Goal: Task Accomplishment & Management: Manage account settings

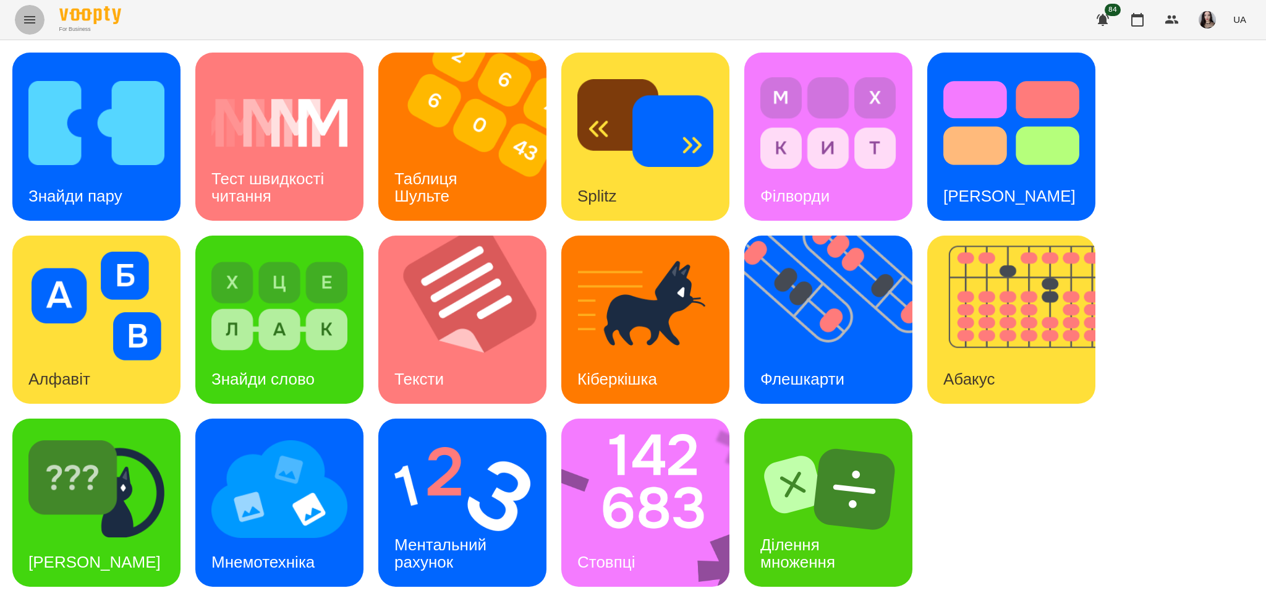
click at [31, 22] on icon "Menu" at bounding box center [29, 19] width 11 height 7
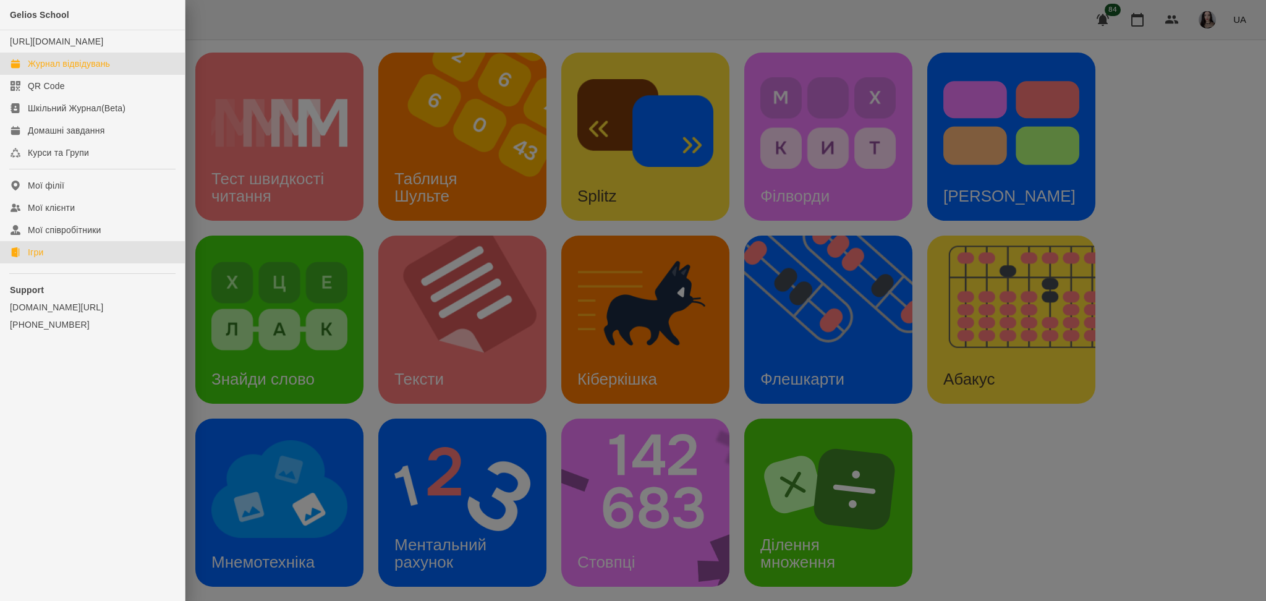
click at [36, 69] on link "Журнал відвідувань" at bounding box center [92, 64] width 185 height 22
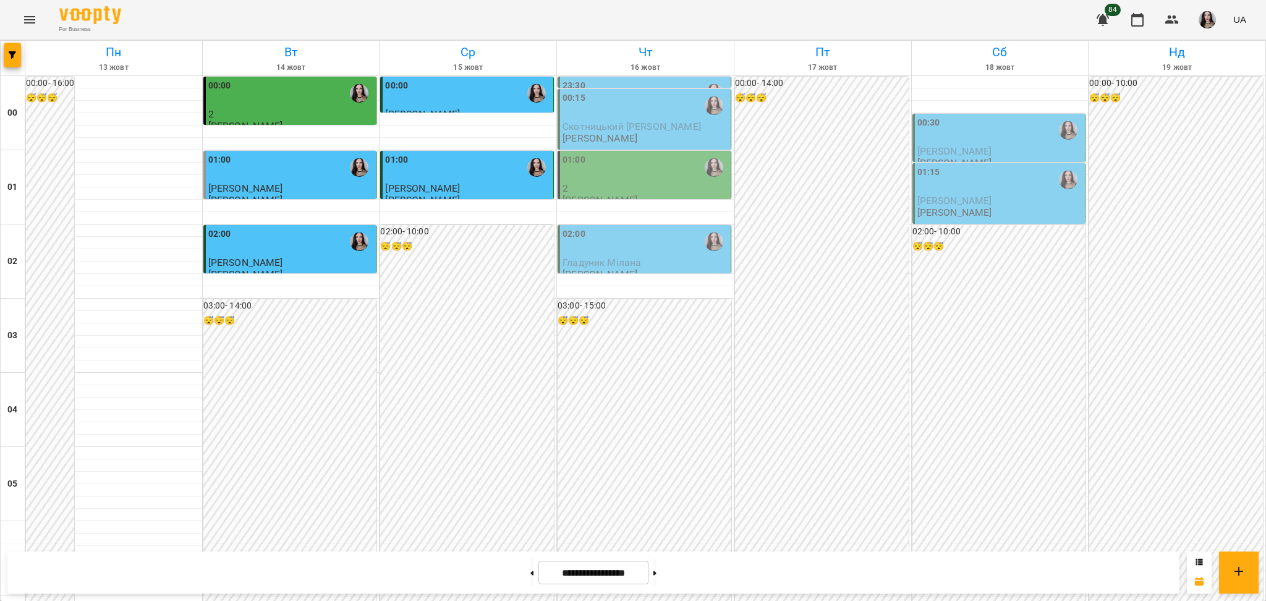
scroll to position [628, 0]
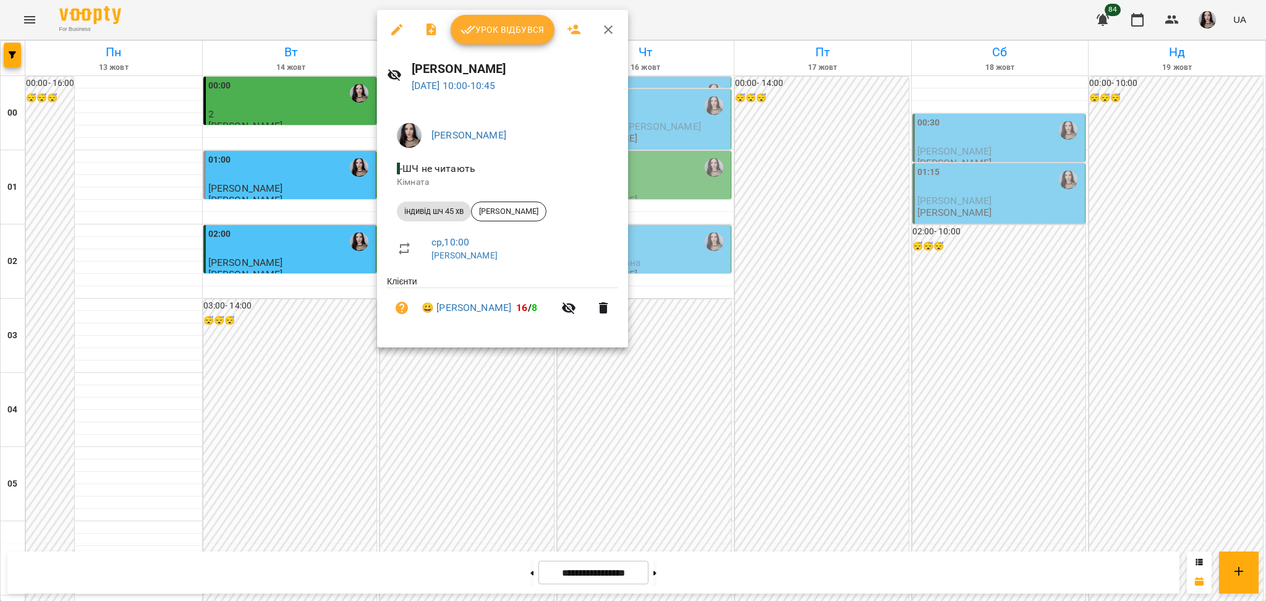
click at [506, 33] on span "Урок відбувся" at bounding box center [503, 29] width 84 height 15
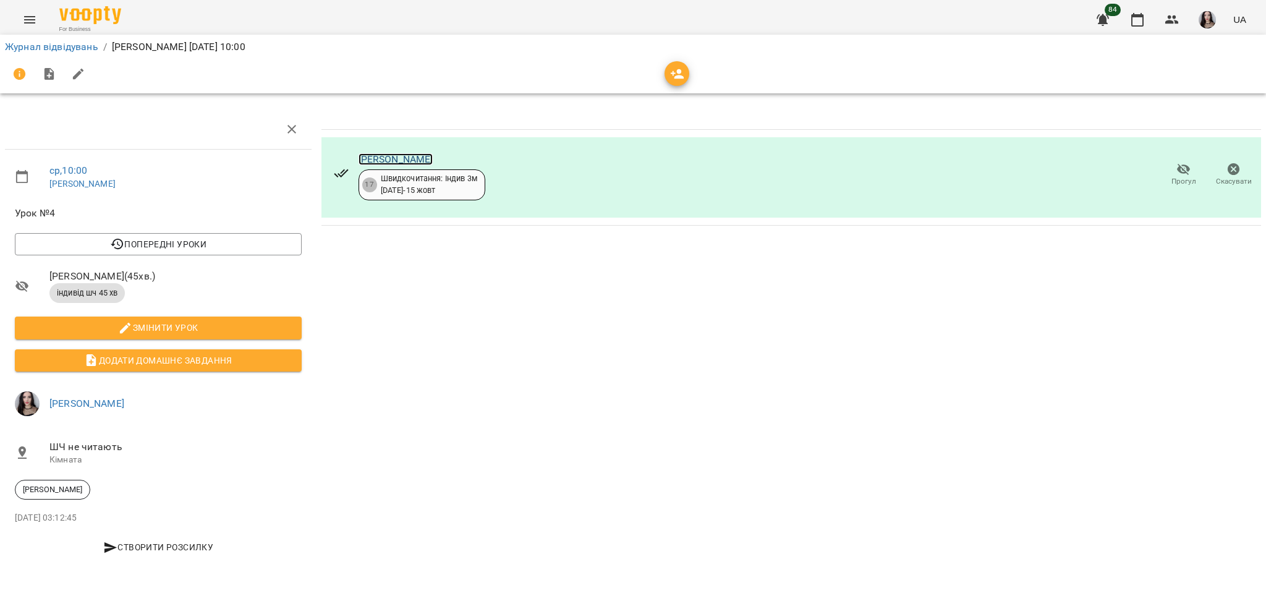
click at [378, 161] on link "[PERSON_NAME]" at bounding box center [396, 159] width 75 height 12
click at [22, 28] on button "Menu" at bounding box center [30, 20] width 30 height 30
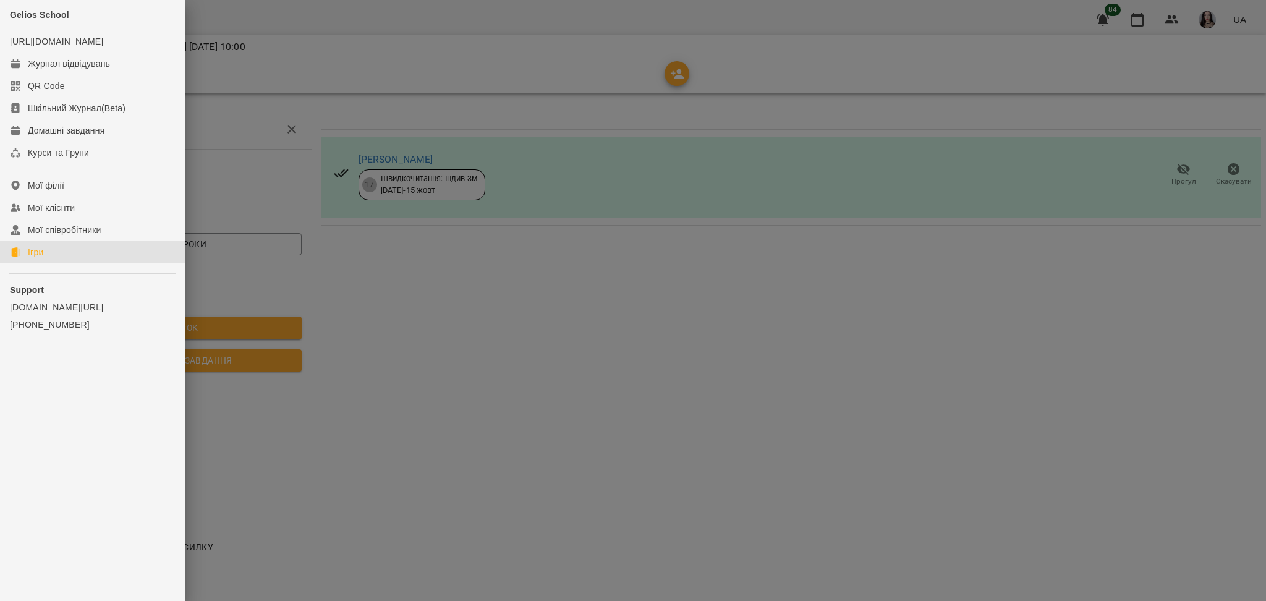
click at [34, 258] on link "Ігри" at bounding box center [92, 252] width 185 height 22
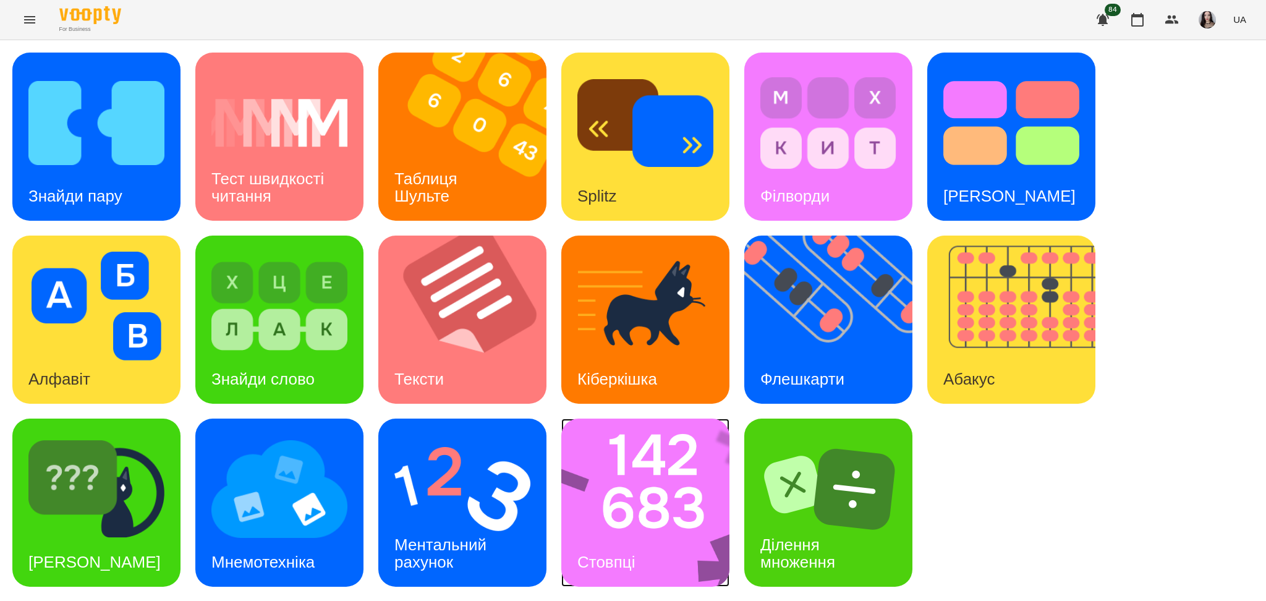
click at [668, 513] on img at bounding box center [653, 503] width 184 height 168
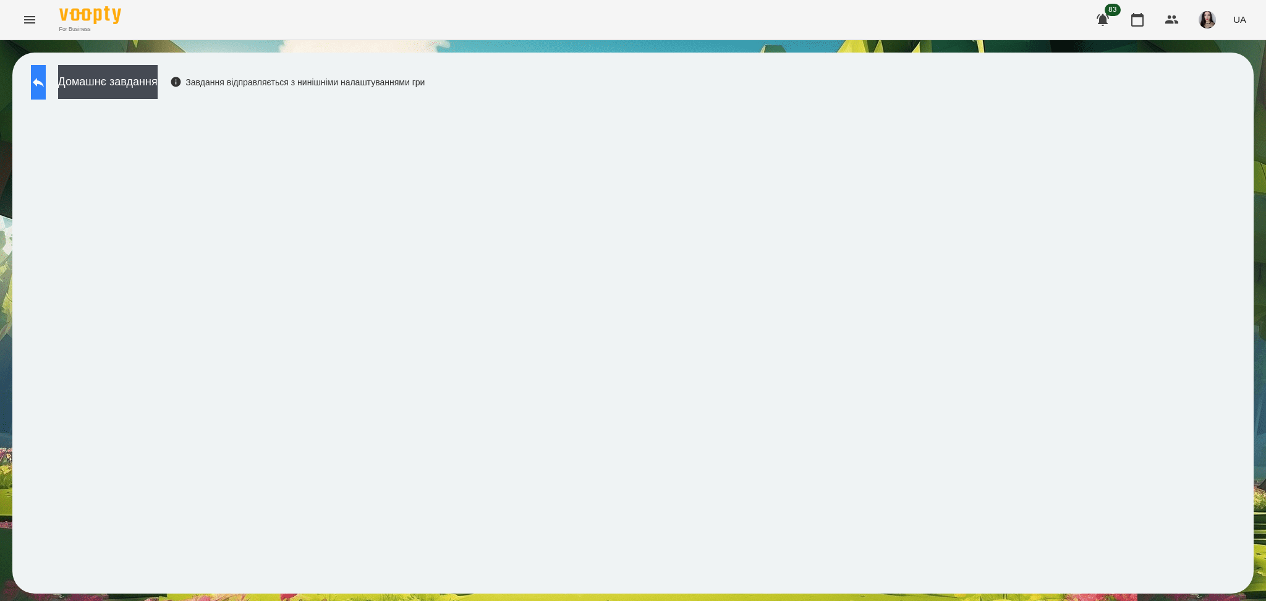
click at [46, 88] on button at bounding box center [38, 82] width 15 height 35
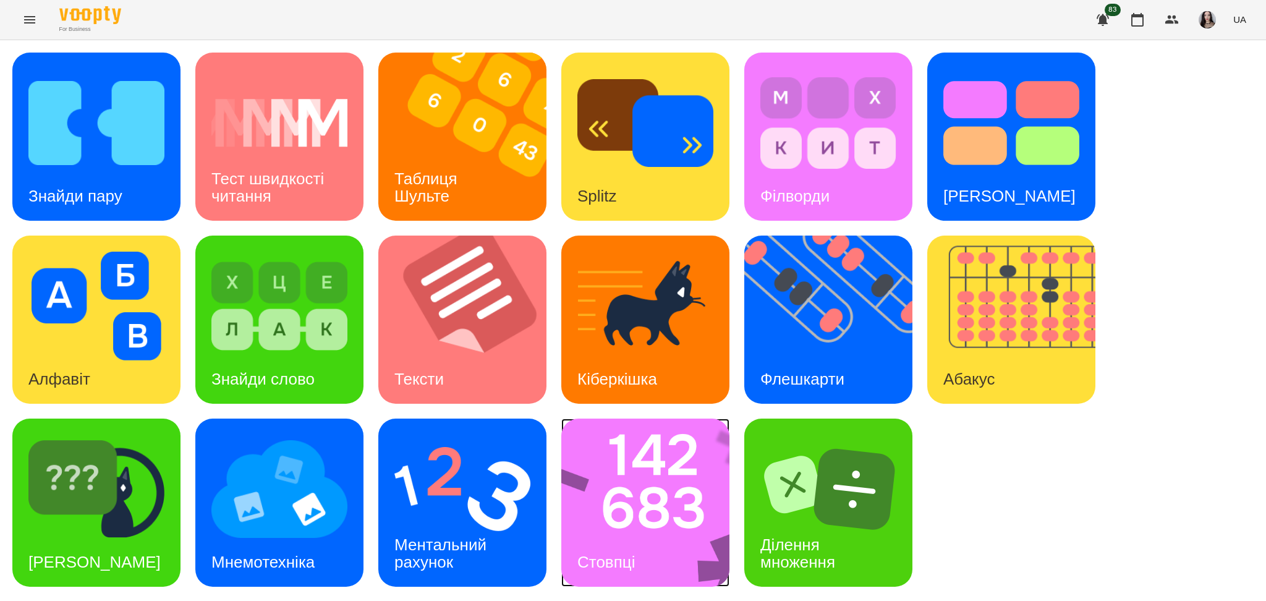
click at [676, 536] on img at bounding box center [653, 503] width 184 height 168
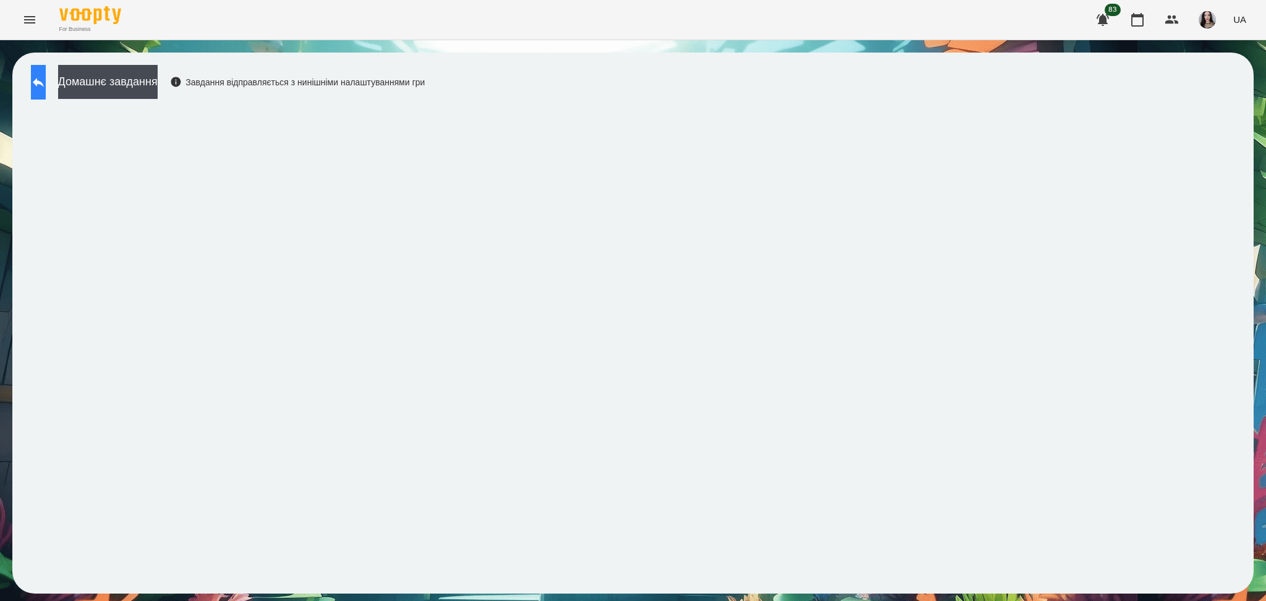
click at [35, 82] on button at bounding box center [38, 82] width 15 height 35
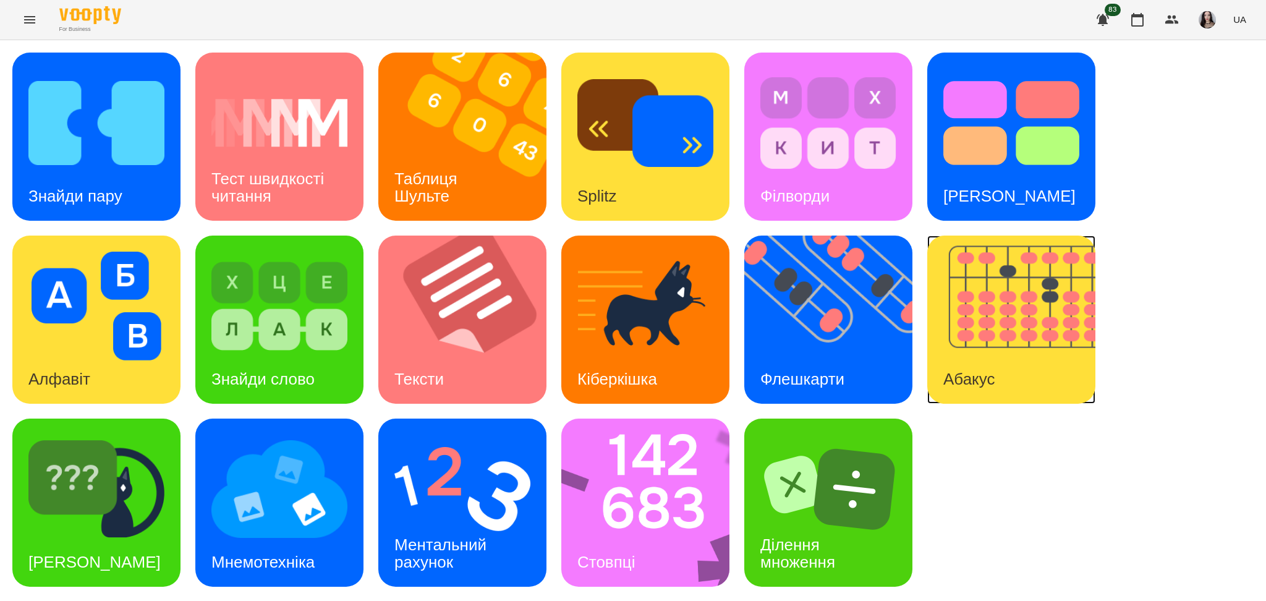
click at [1003, 319] on img at bounding box center [1019, 320] width 184 height 168
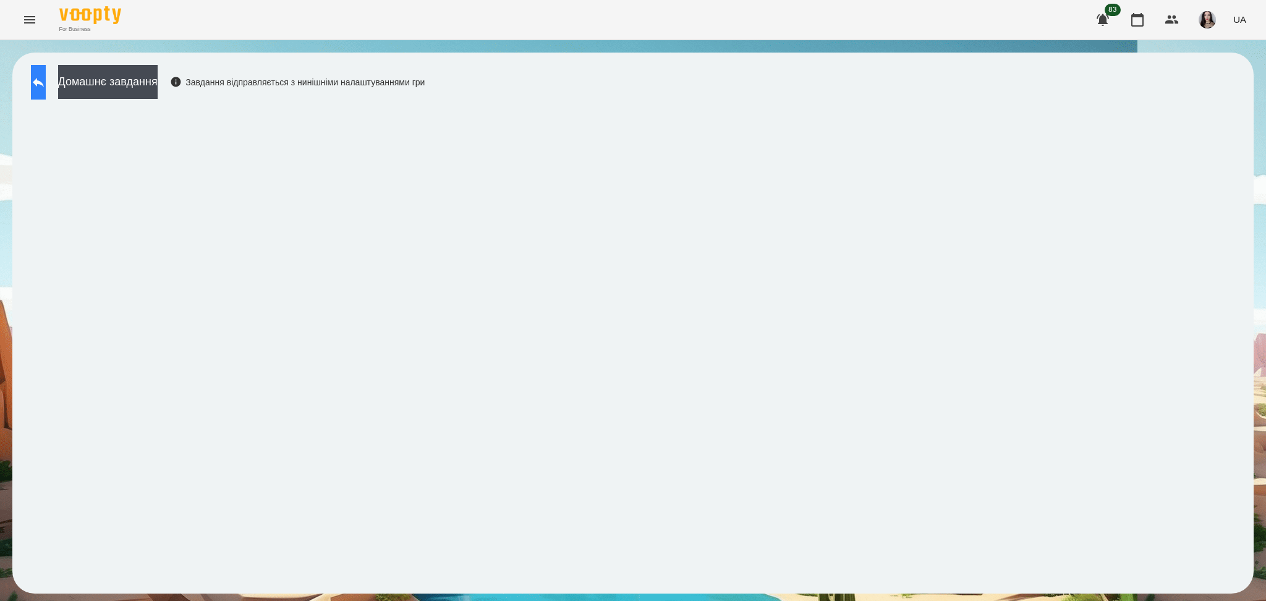
click at [46, 83] on icon at bounding box center [38, 82] width 15 height 15
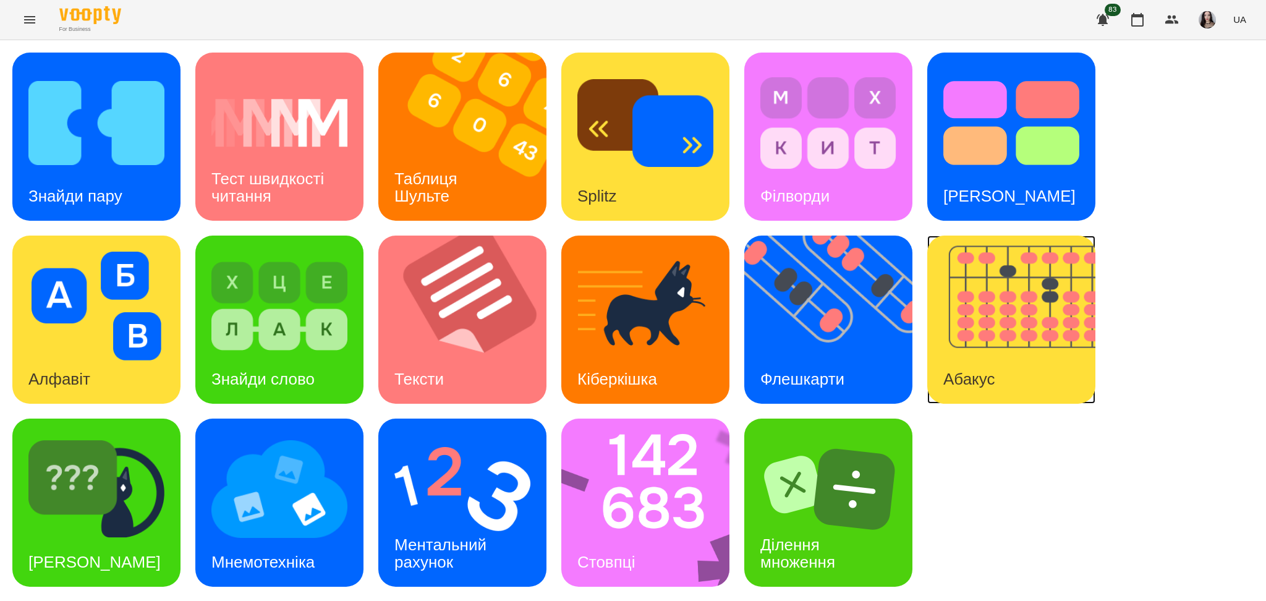
click at [995, 330] on img at bounding box center [1019, 320] width 184 height 168
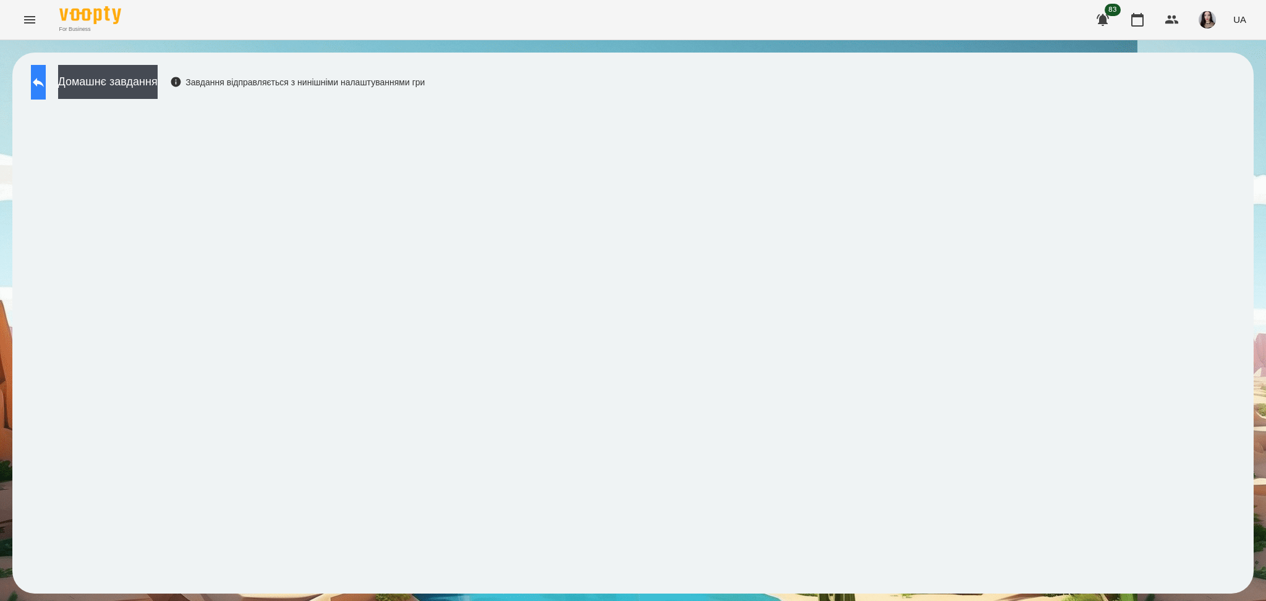
click at [45, 79] on icon at bounding box center [38, 82] width 15 height 15
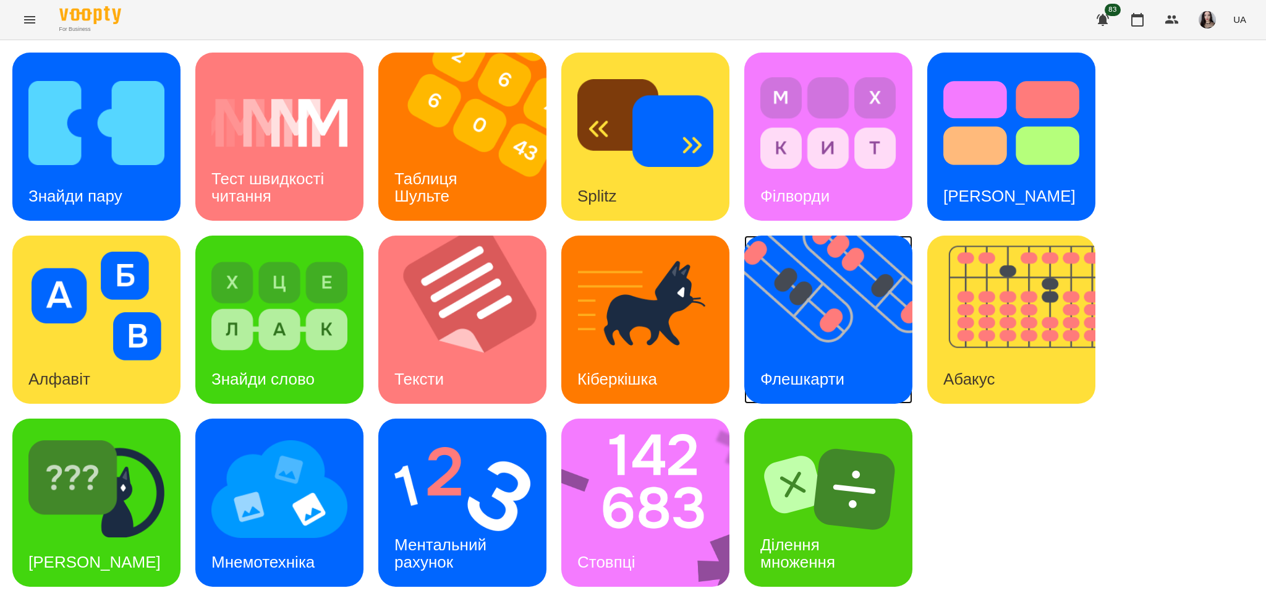
click at [833, 350] on img at bounding box center [836, 320] width 184 height 168
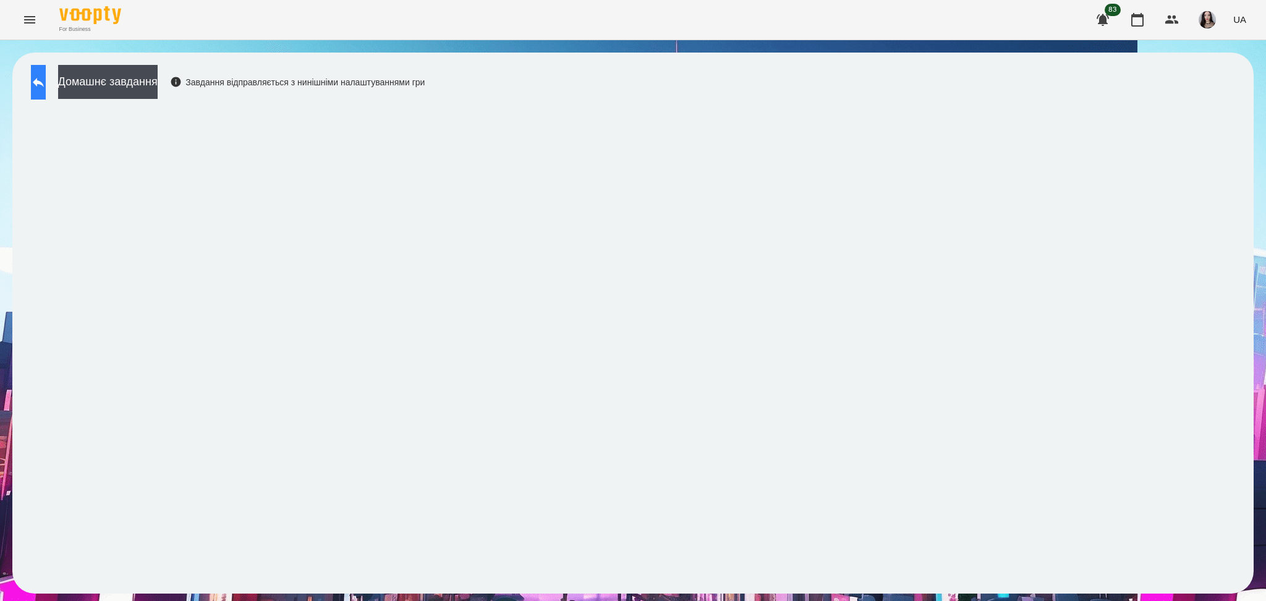
click at [44, 84] on icon at bounding box center [38, 82] width 15 height 15
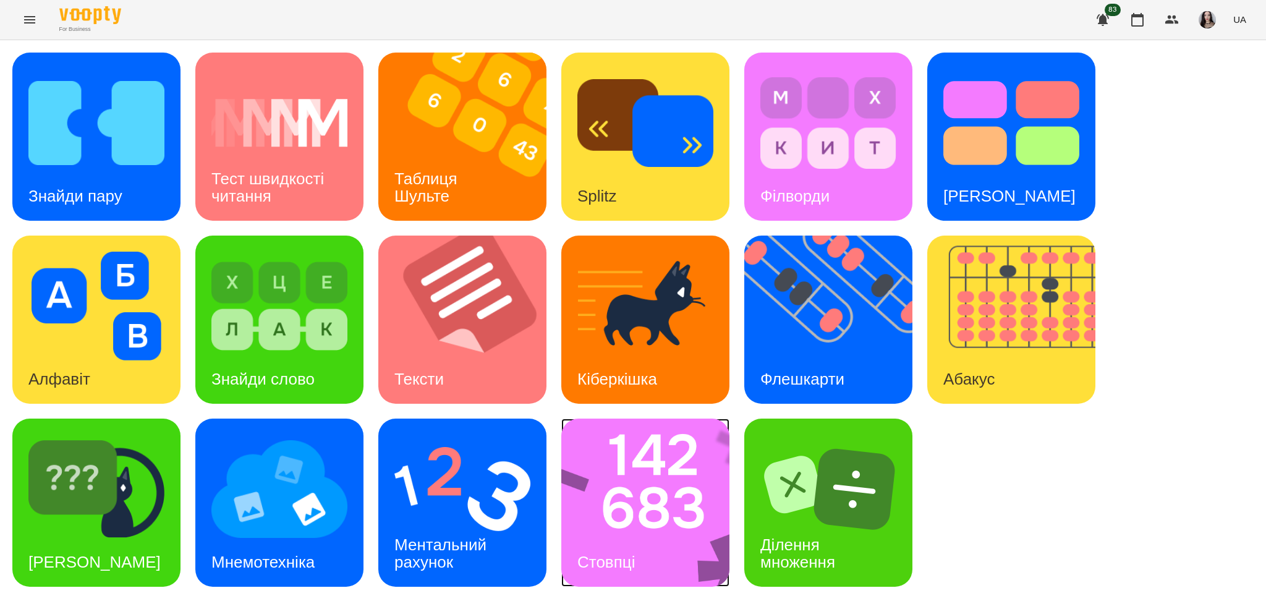
click at [655, 500] on img at bounding box center [653, 503] width 184 height 168
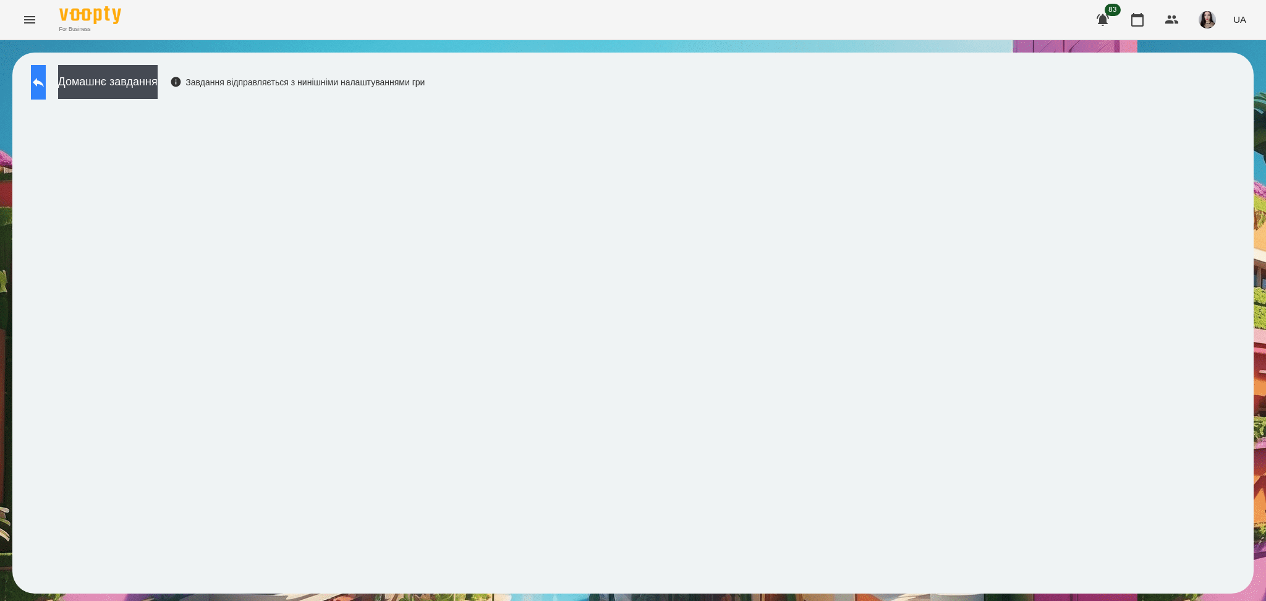
click at [46, 85] on icon at bounding box center [38, 82] width 15 height 15
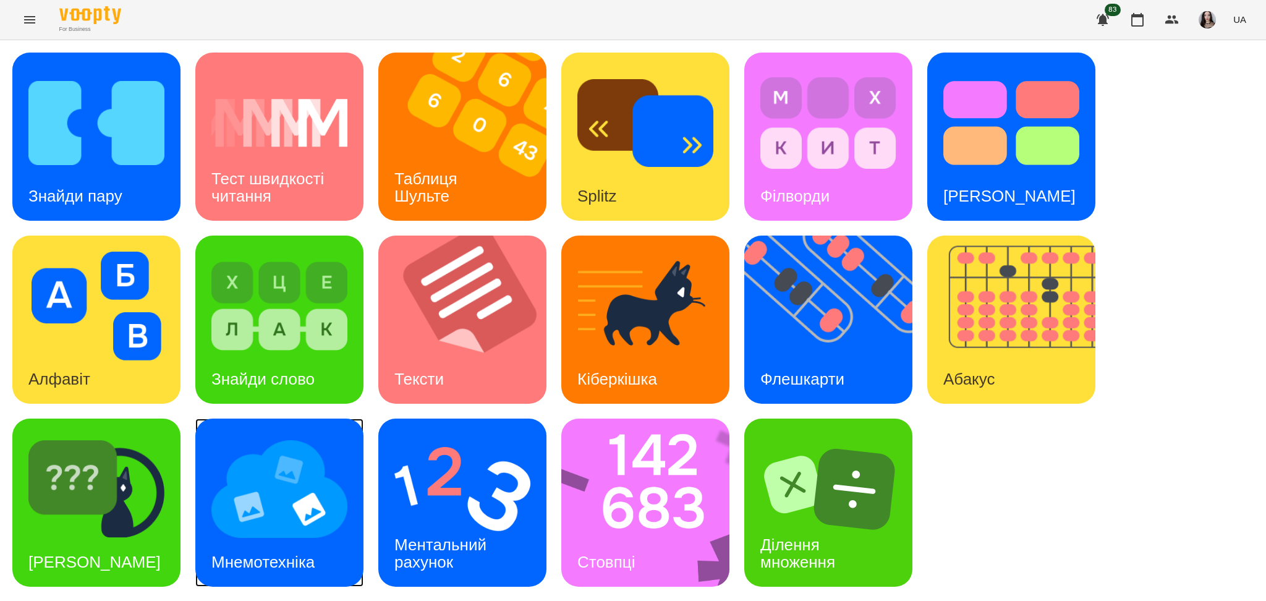
click at [260, 535] on img at bounding box center [279, 489] width 136 height 109
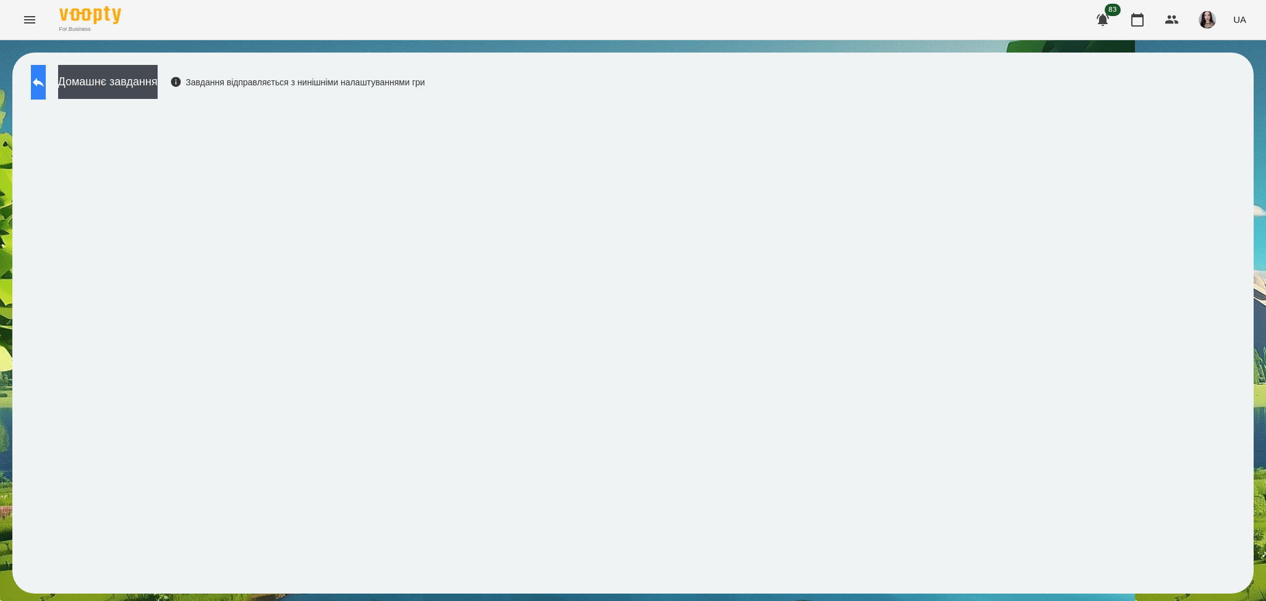
click at [35, 83] on button at bounding box center [38, 82] width 15 height 35
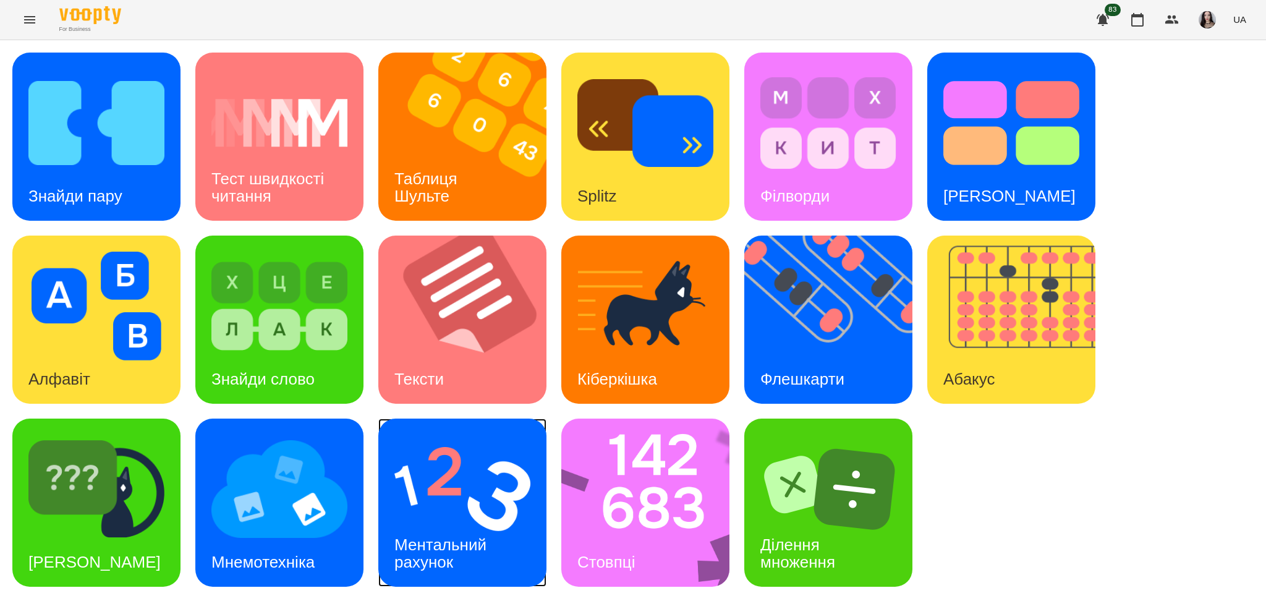
click at [439, 526] on div "Ментальний рахунок" at bounding box center [442, 554] width 129 height 66
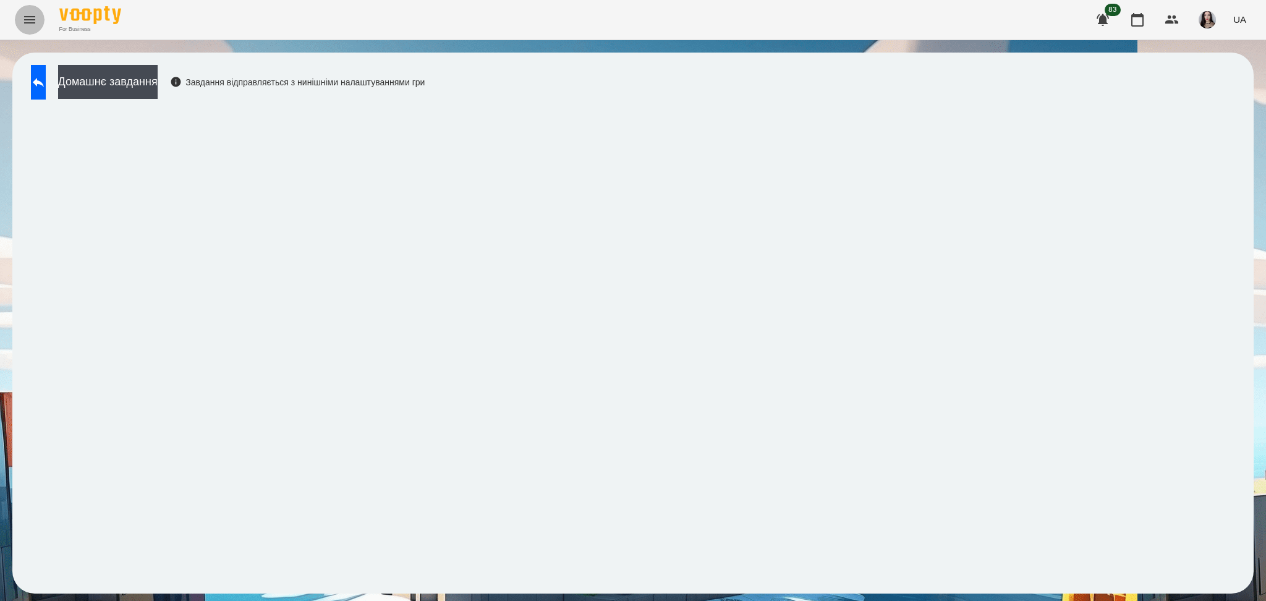
click at [22, 20] on icon "Menu" at bounding box center [29, 19] width 15 height 15
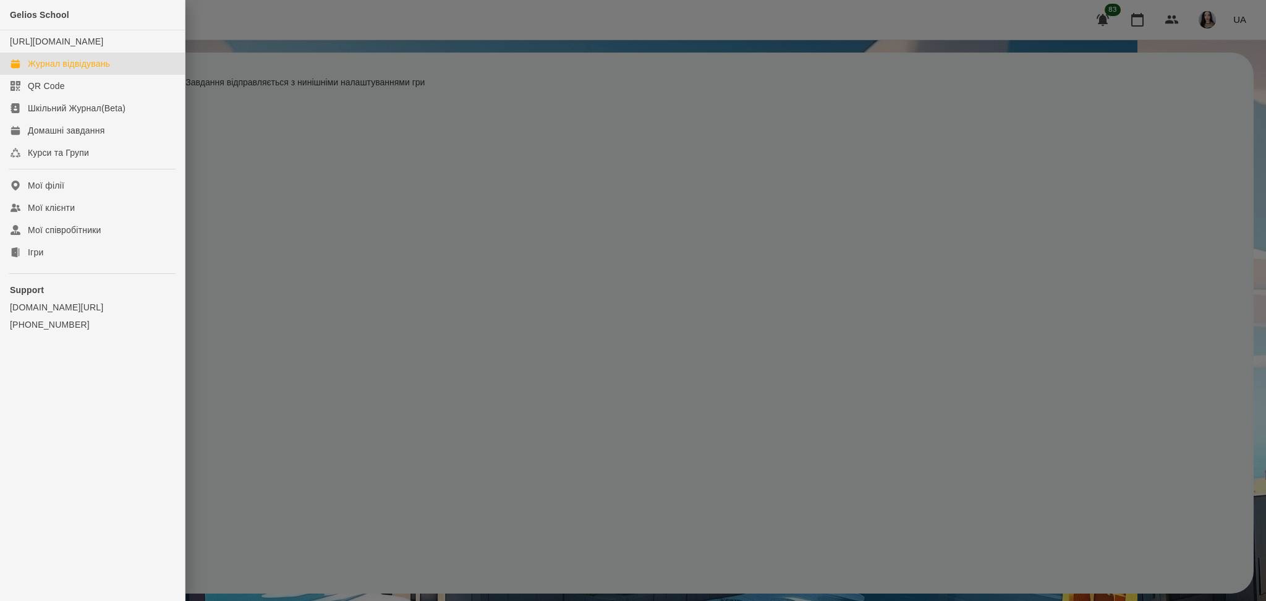
click at [69, 70] on div "Журнал відвідувань" at bounding box center [69, 64] width 82 height 12
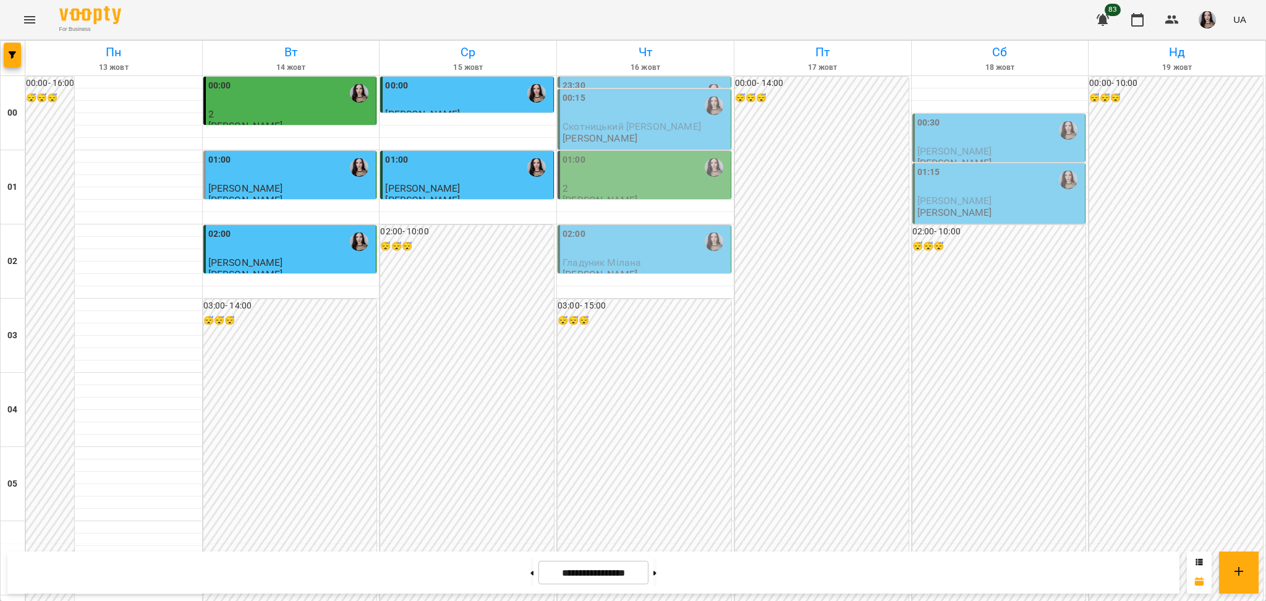
scroll to position [765, 0]
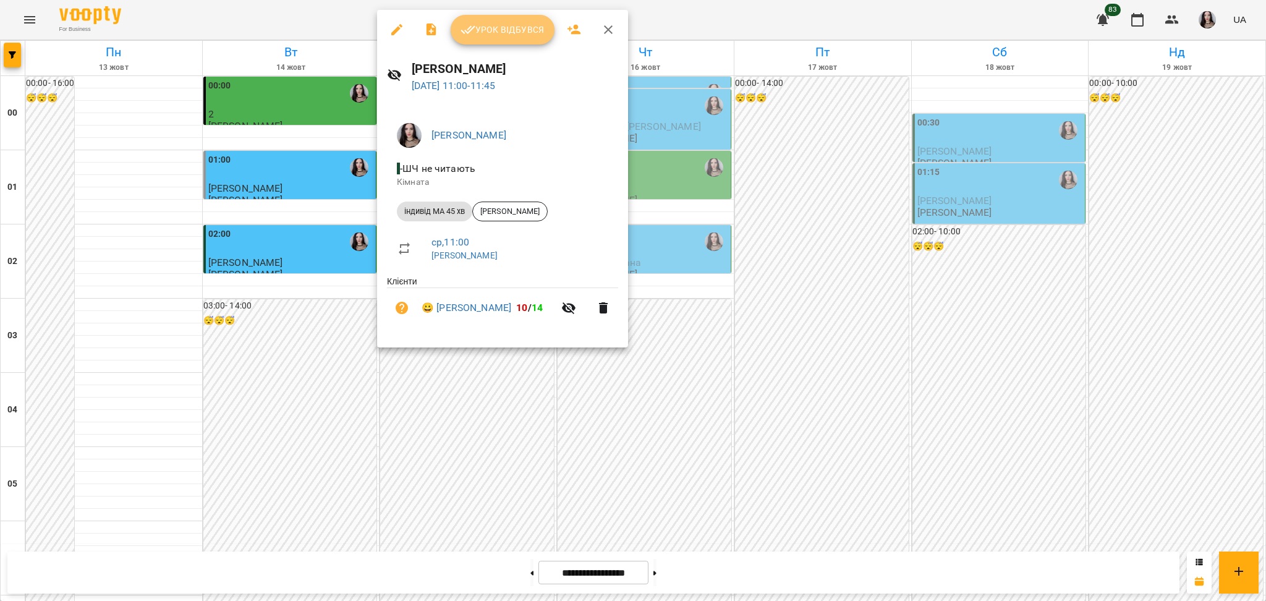
click at [509, 33] on span "Урок відбувся" at bounding box center [503, 29] width 84 height 15
